Goal: Task Accomplishment & Management: Complete application form

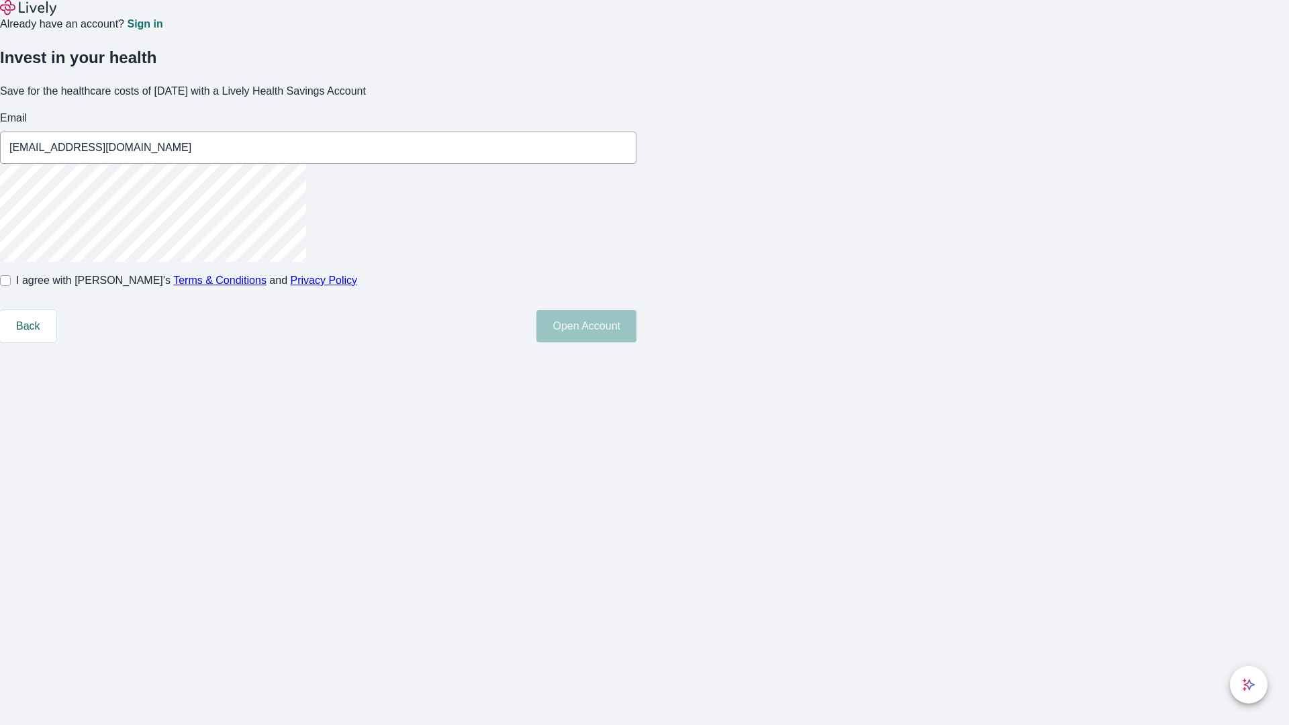
click at [11, 286] on input "I agree with Lively’s Terms & Conditions and Privacy Policy" at bounding box center [5, 280] width 11 height 11
checkbox input "true"
click at [636, 342] on button "Open Account" at bounding box center [586, 326] width 100 height 32
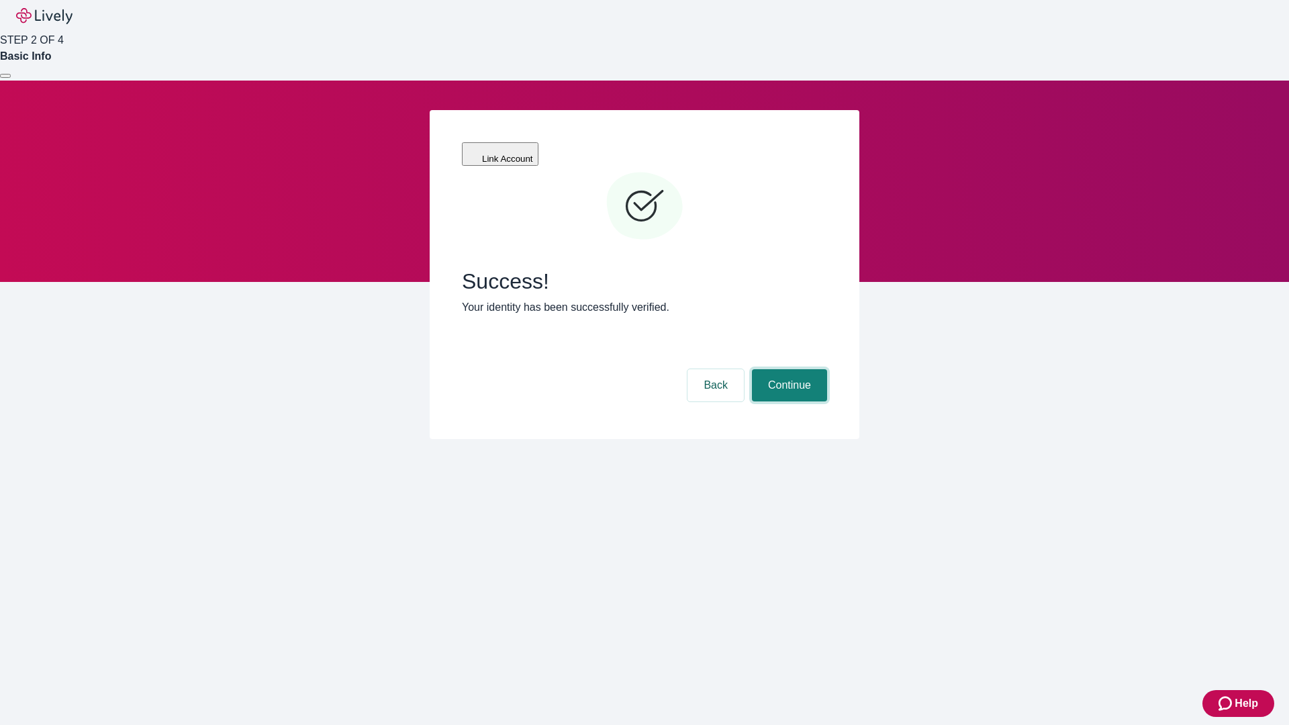
click at [787, 369] on button "Continue" at bounding box center [789, 385] width 75 height 32
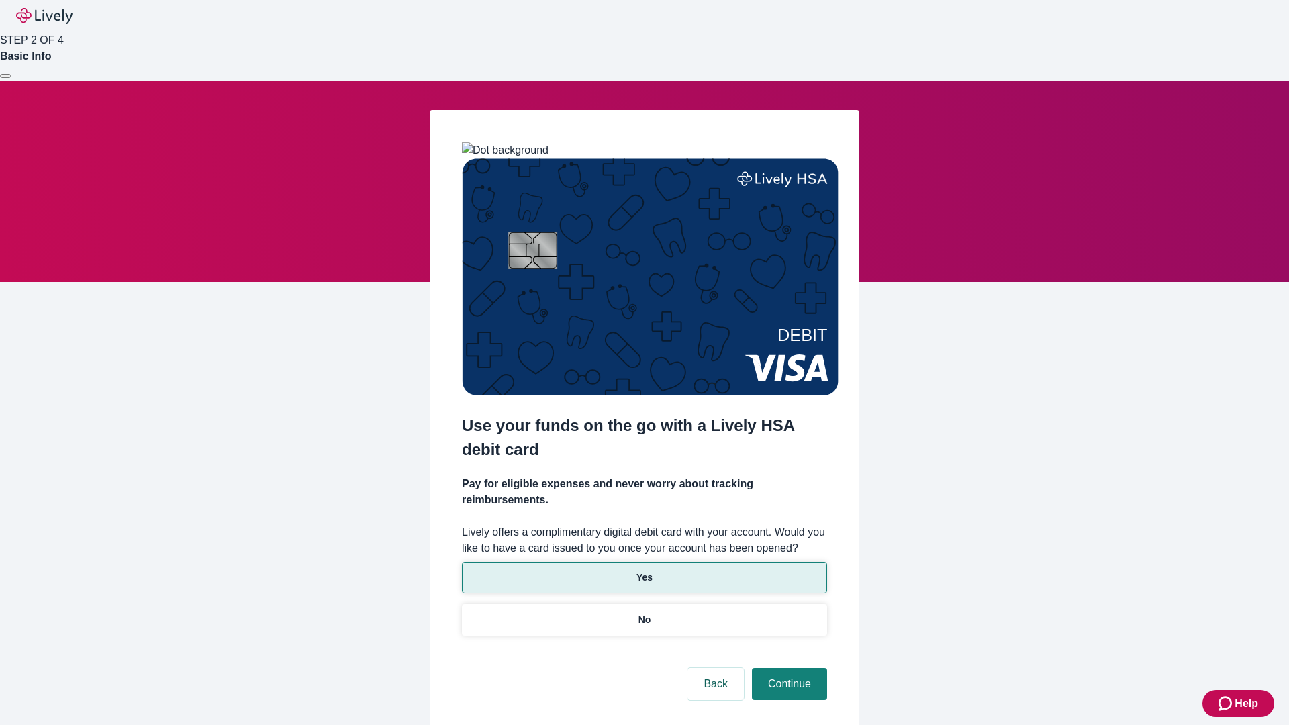
click at [644, 571] on p "Yes" at bounding box center [644, 578] width 16 height 14
click at [787, 668] on button "Continue" at bounding box center [789, 684] width 75 height 32
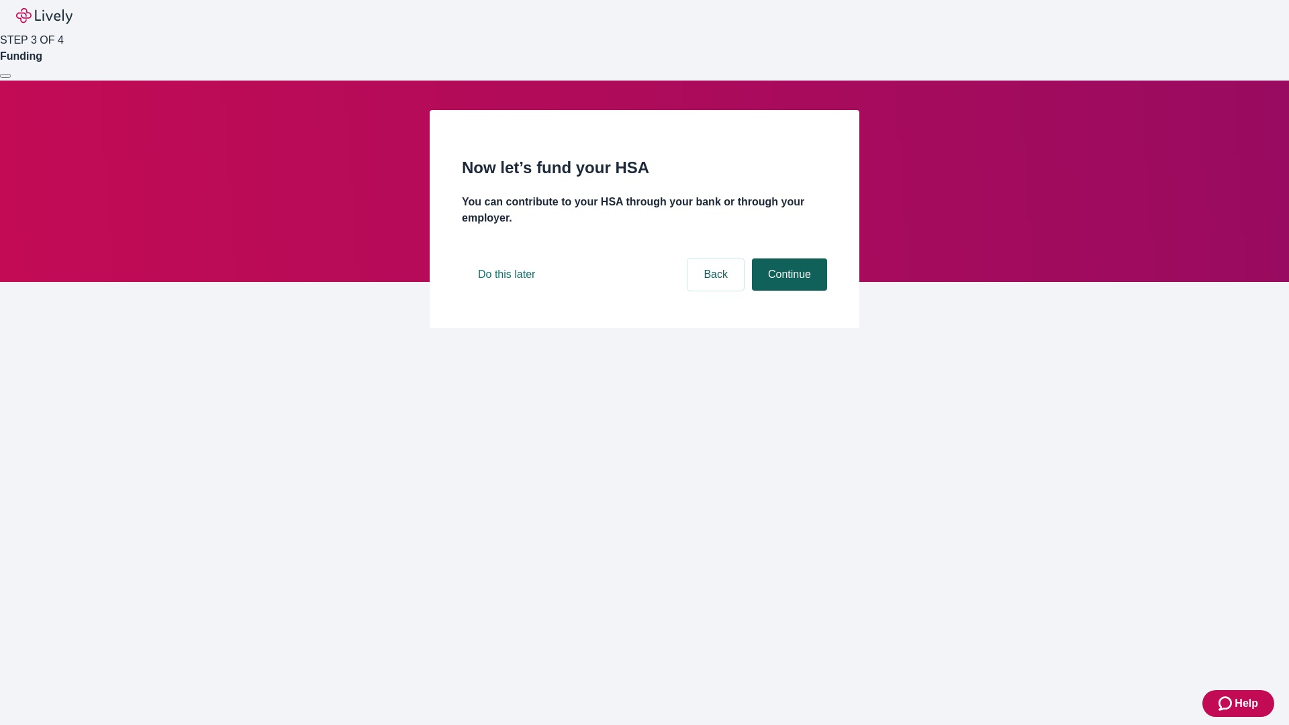
click at [787, 291] on button "Continue" at bounding box center [789, 274] width 75 height 32
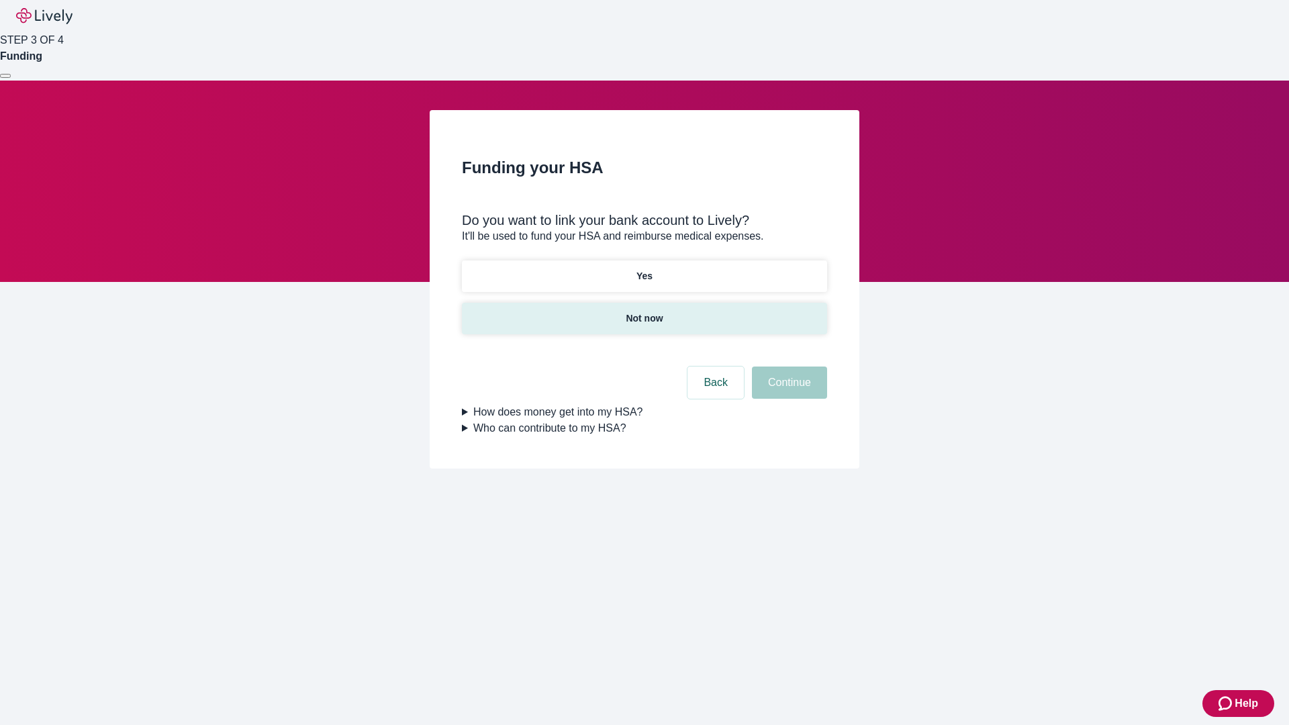
click at [644, 311] on p "Not now" at bounding box center [644, 318] width 37 height 14
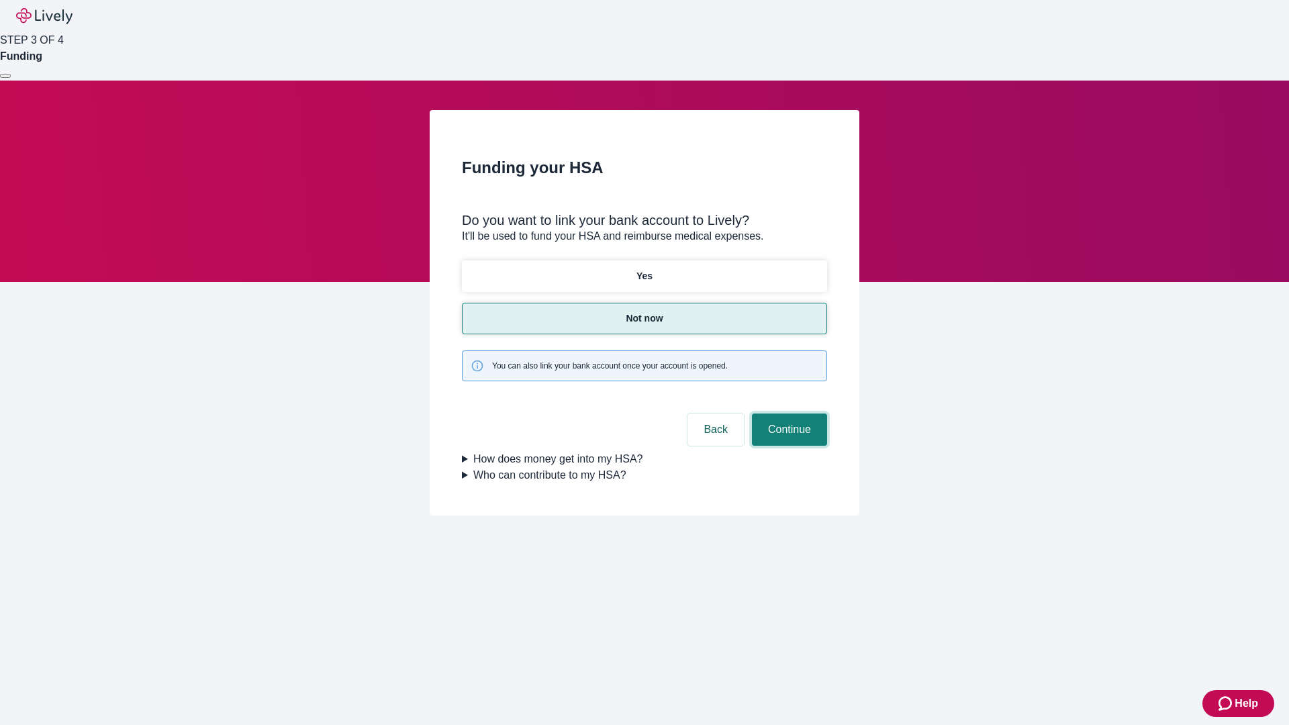
click at [787, 413] on button "Continue" at bounding box center [789, 429] width 75 height 32
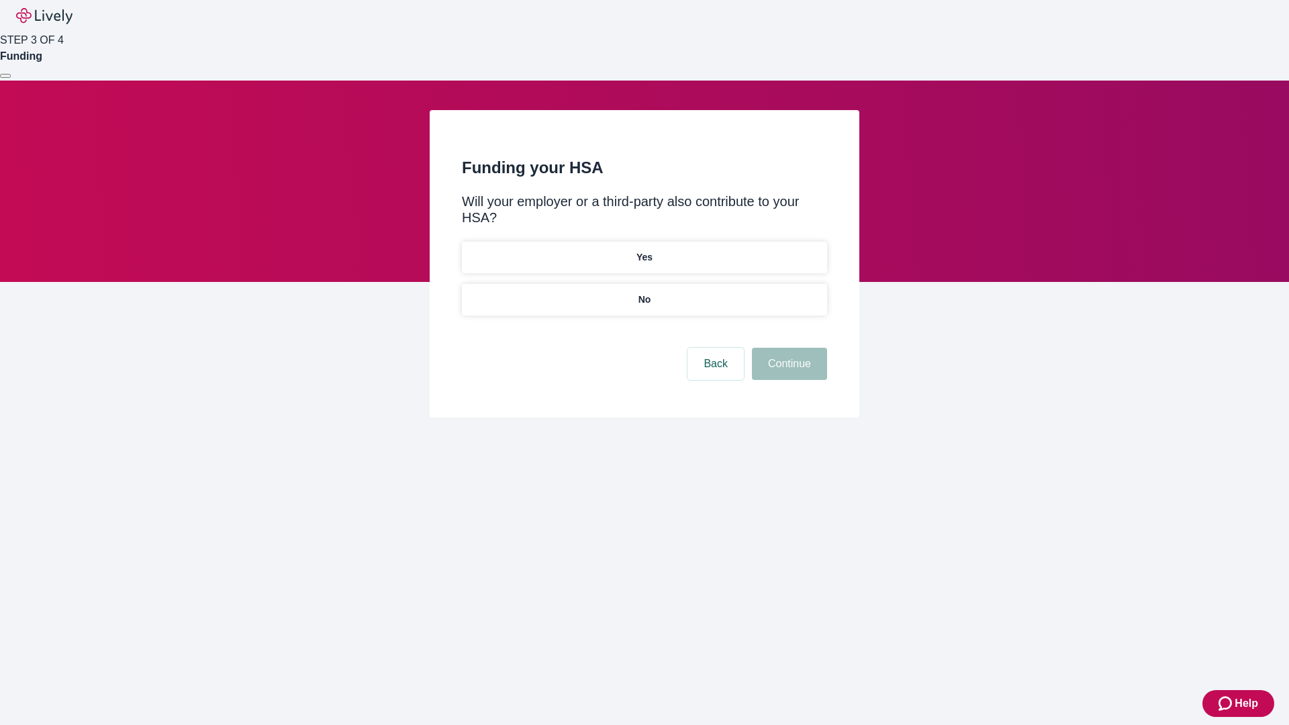
click at [644, 293] on p "No" at bounding box center [644, 300] width 13 height 14
click at [787, 348] on button "Continue" at bounding box center [789, 364] width 75 height 32
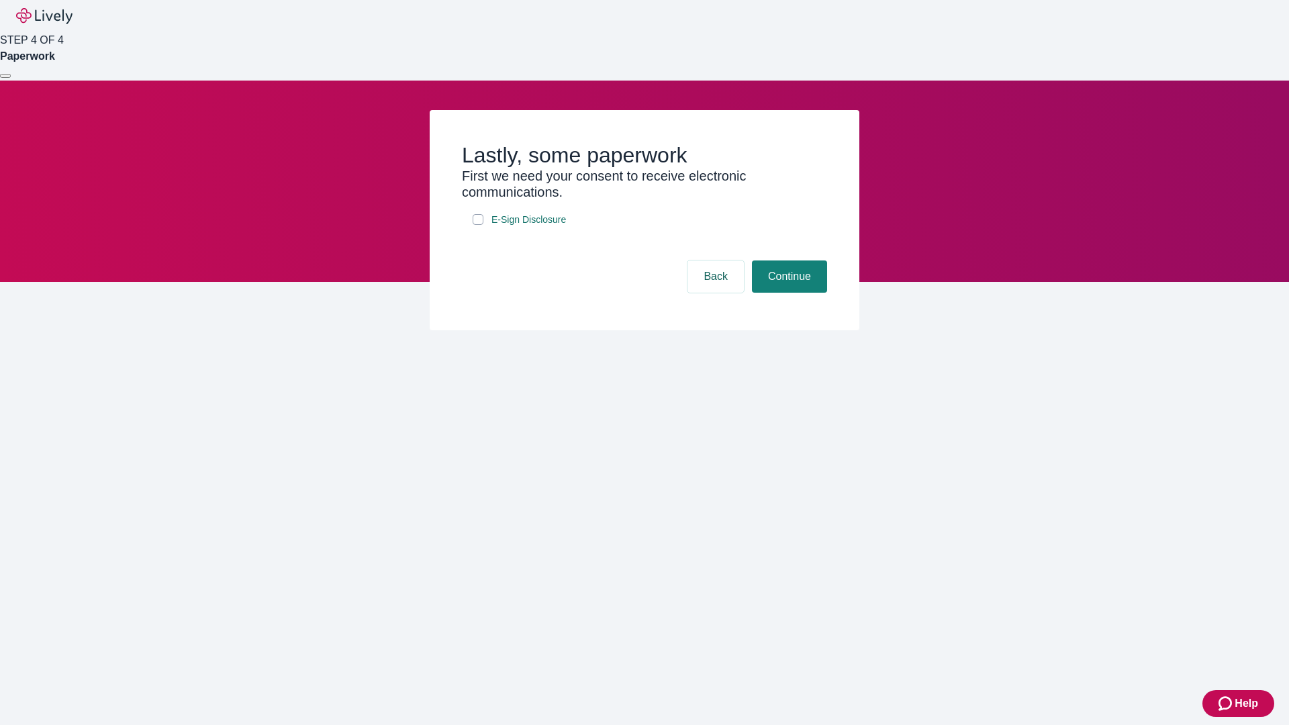
click at [478, 225] on input "E-Sign Disclosure" at bounding box center [478, 219] width 11 height 11
checkbox input "true"
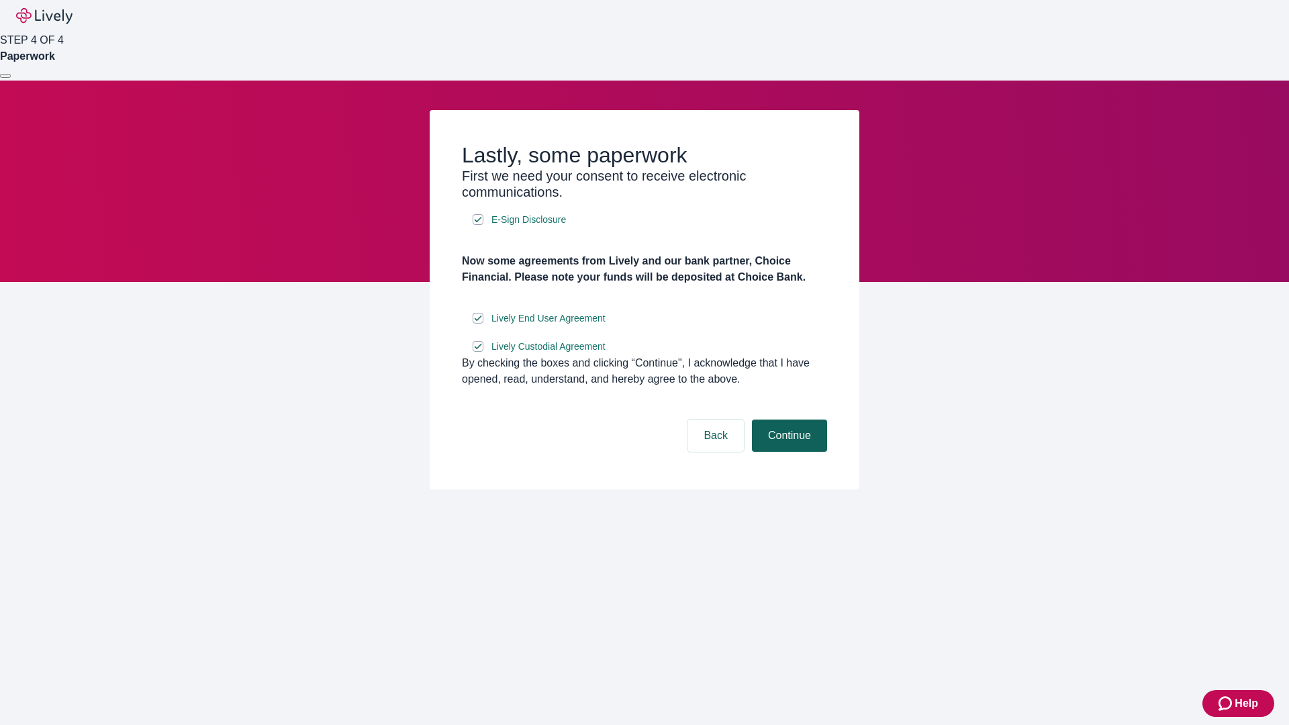
click at [787, 452] on button "Continue" at bounding box center [789, 436] width 75 height 32
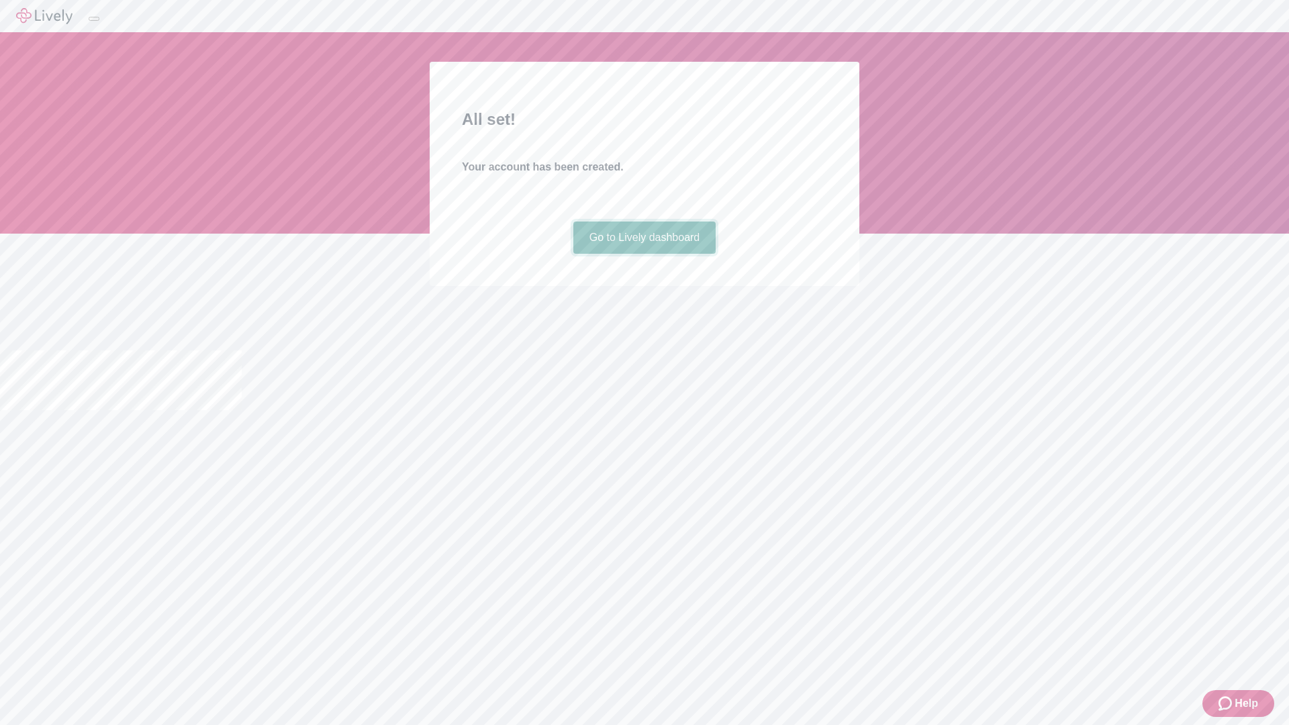
click at [644, 254] on link "Go to Lively dashboard" at bounding box center [644, 238] width 143 height 32
